Goal: Information Seeking & Learning: Learn about a topic

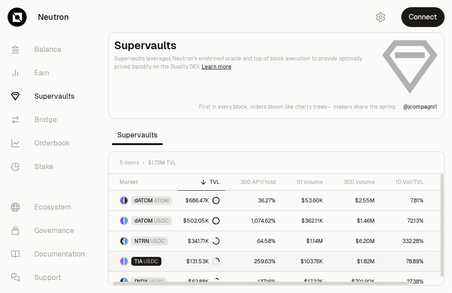
click at [175, 259] on link "TIA USDC" at bounding box center [143, 262] width 69 height 20
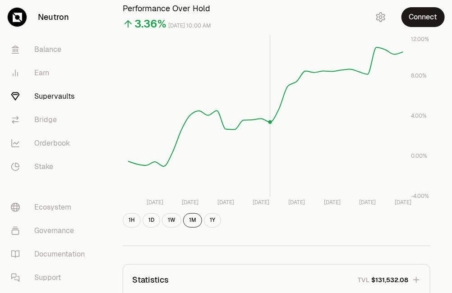
scroll to position [143, 0]
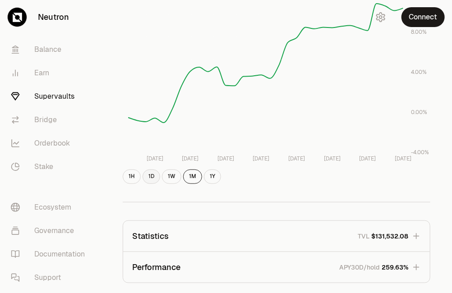
click at [153, 180] on button "1D" at bounding box center [152, 177] width 18 height 14
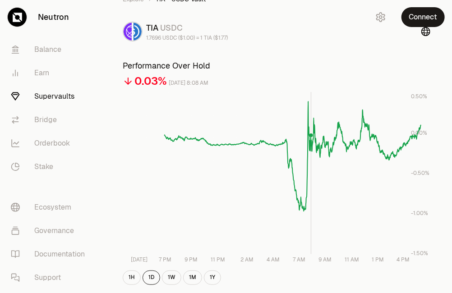
scroll to position [42, 0]
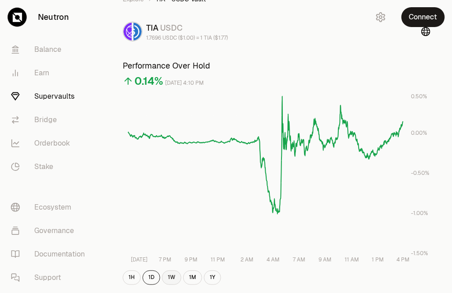
click at [168, 278] on button "1W" at bounding box center [171, 278] width 19 height 14
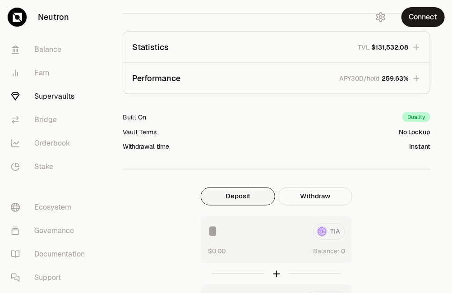
scroll to position [353, 0]
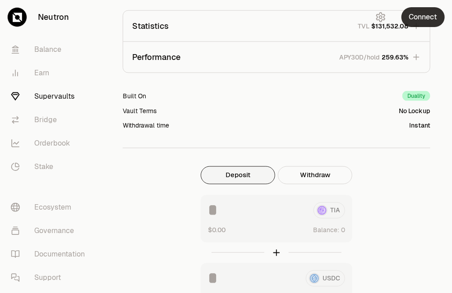
click at [430, 15] on button "Connect" at bounding box center [423, 17] width 43 height 20
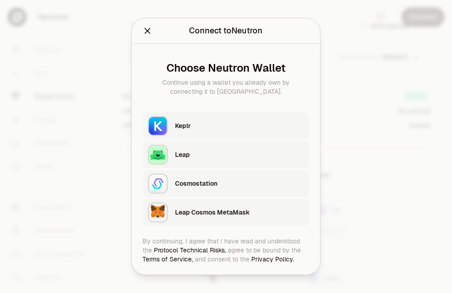
click at [233, 125] on div "Keplr" at bounding box center [239, 126] width 129 height 9
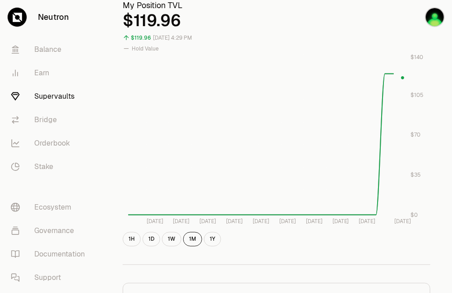
scroll to position [355, 0]
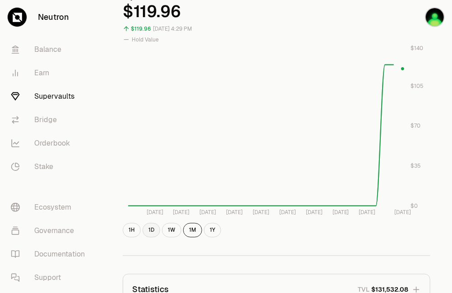
click at [154, 229] on button "1D" at bounding box center [152, 230] width 18 height 14
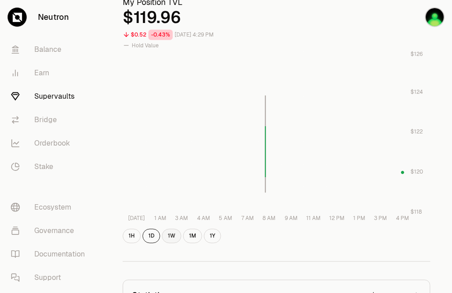
scroll to position [350, 0]
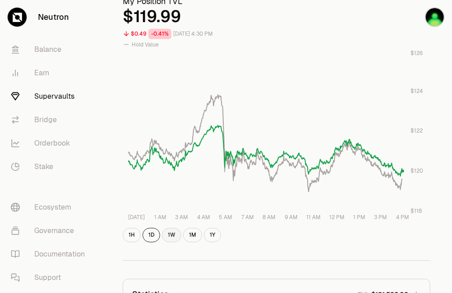
click at [171, 233] on button "1W" at bounding box center [171, 235] width 19 height 14
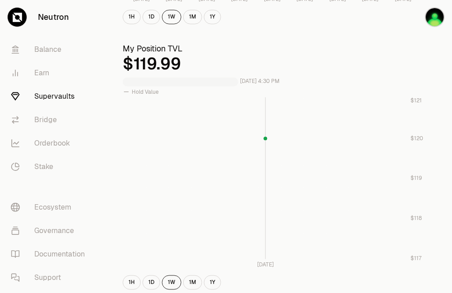
scroll to position [276, 0]
